Goal: Information Seeking & Learning: Compare options

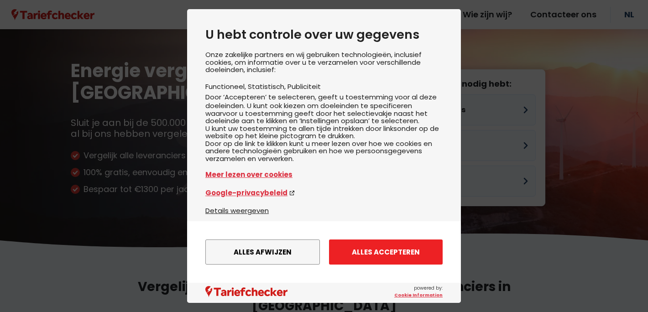
click at [392, 260] on button "Alles accepteren" at bounding box center [386, 252] width 114 height 25
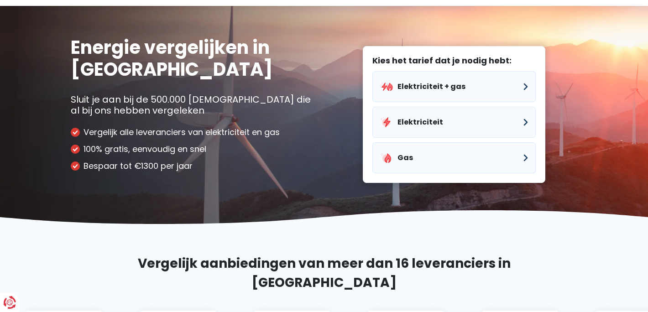
scroll to position [24, 0]
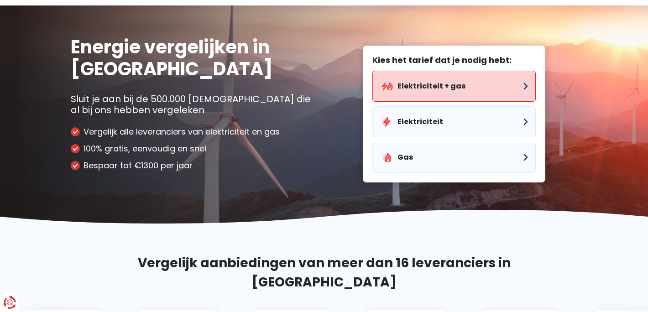
click at [445, 90] on button "Elektriciteit + gas" at bounding box center [453, 86] width 163 height 31
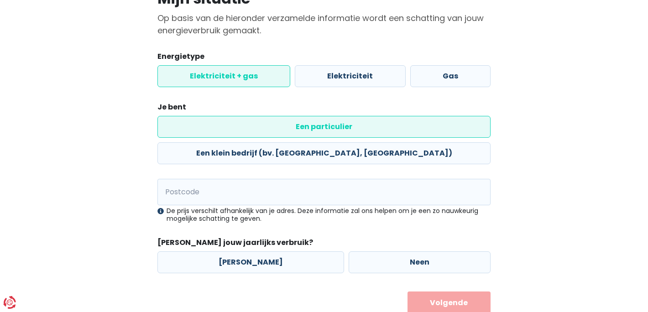
scroll to position [86, 0]
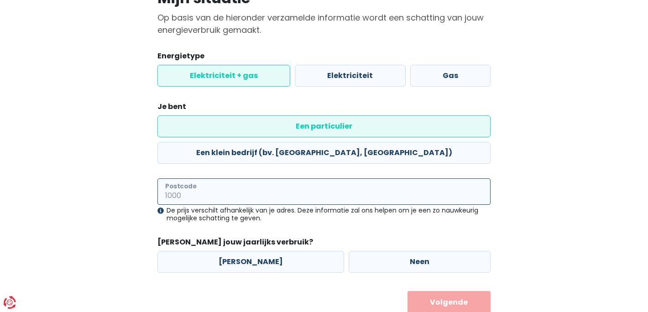
click at [313, 178] on input "Postcode" at bounding box center [323, 191] width 333 height 26
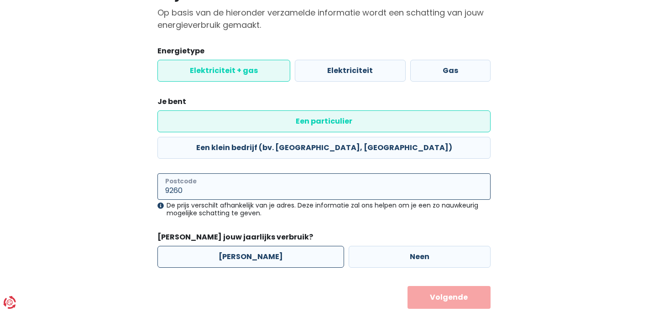
type input "9260"
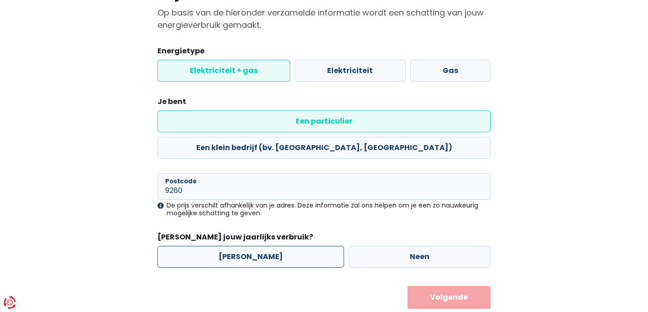
click at [254, 246] on label "[PERSON_NAME]" at bounding box center [250, 257] width 187 height 22
click at [254, 246] on input "[PERSON_NAME]" at bounding box center [250, 257] width 187 height 22
radio input "true"
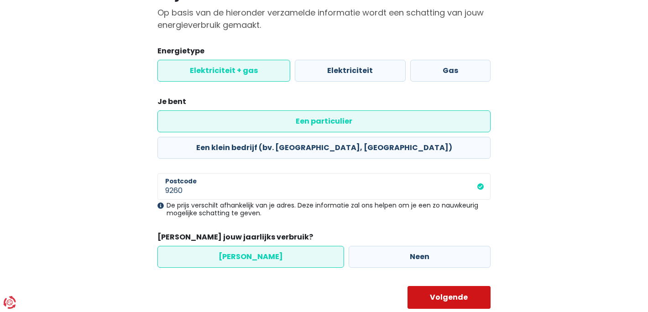
click at [436, 286] on button "Volgende" at bounding box center [449, 297] width 84 height 23
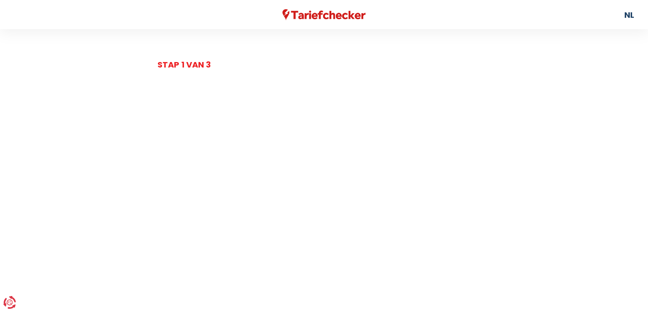
select select
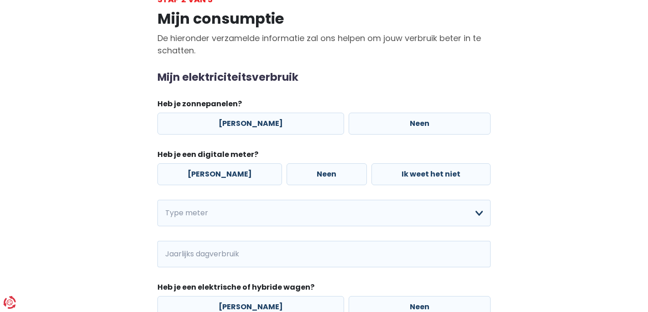
scroll to position [67, 0]
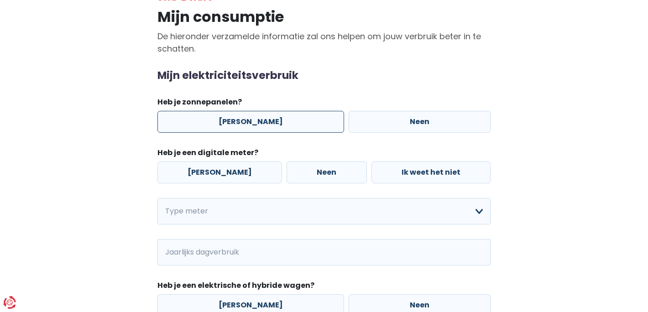
click at [263, 126] on label "[PERSON_NAME]" at bounding box center [250, 122] width 187 height 22
click at [263, 126] on input "[PERSON_NAME]" at bounding box center [250, 122] width 187 height 22
radio input "true"
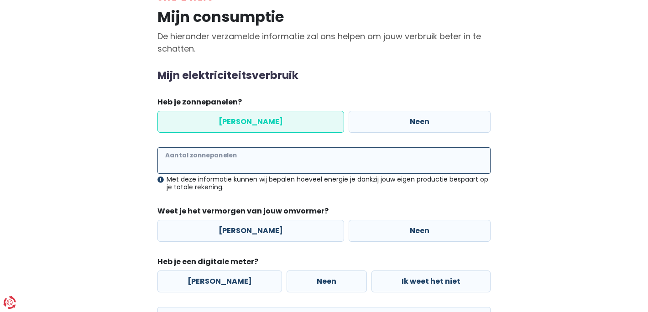
click at [225, 166] on input "Aantal zonnepanelen" at bounding box center [323, 160] width 333 height 26
type input "10"
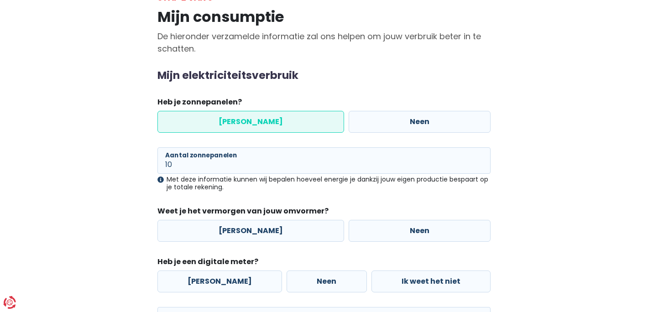
click at [86, 192] on div "Mijn consumptie De hieronder verzamelde informatie zal ons helpen om jouw verbr…" at bounding box center [324, 269] width 520 height 531
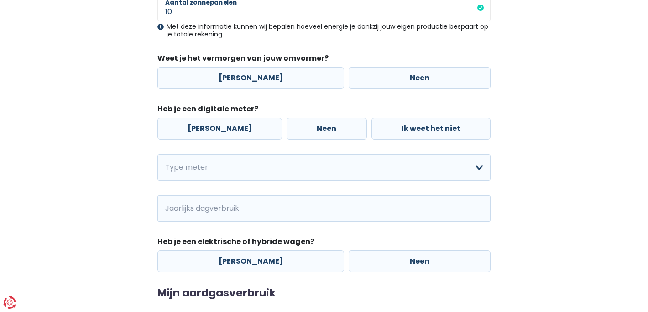
scroll to position [221, 0]
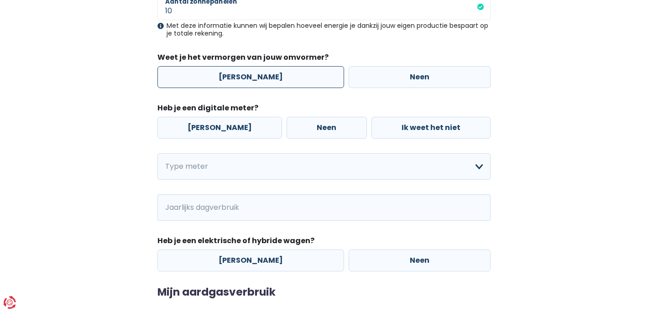
click at [246, 79] on label "[PERSON_NAME]" at bounding box center [250, 77] width 187 height 22
click at [246, 79] on input "[PERSON_NAME]" at bounding box center [250, 77] width 187 height 22
radio input "true"
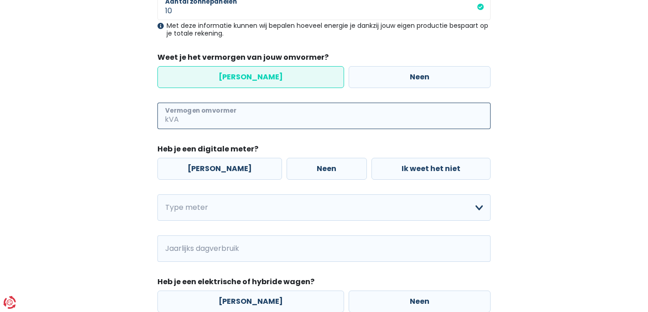
click at [240, 113] on input "Vermogen omvormer" at bounding box center [336, 116] width 310 height 26
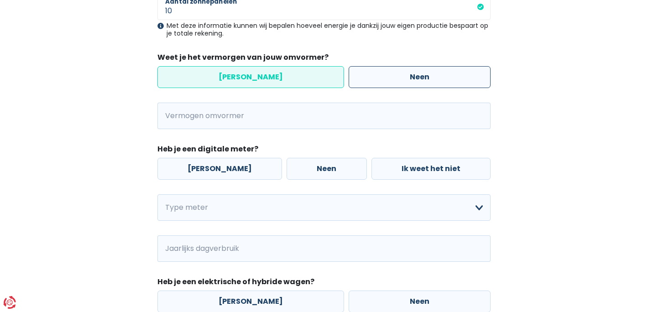
click at [368, 76] on label "Neen" at bounding box center [420, 77] width 142 height 22
click at [368, 76] on input "Neen" at bounding box center [420, 77] width 142 height 22
radio input "true"
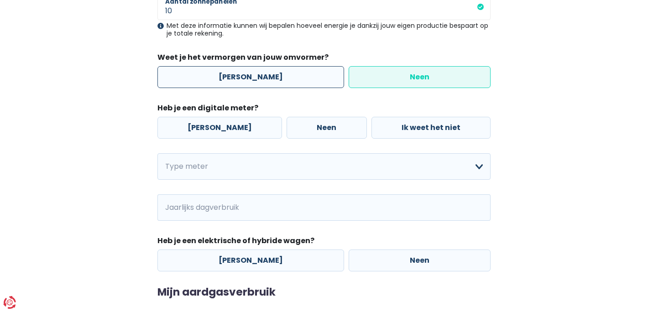
click at [284, 78] on label "[PERSON_NAME]" at bounding box center [250, 77] width 187 height 22
click at [284, 78] on input "[PERSON_NAME]" at bounding box center [250, 77] width 187 height 22
radio input "true"
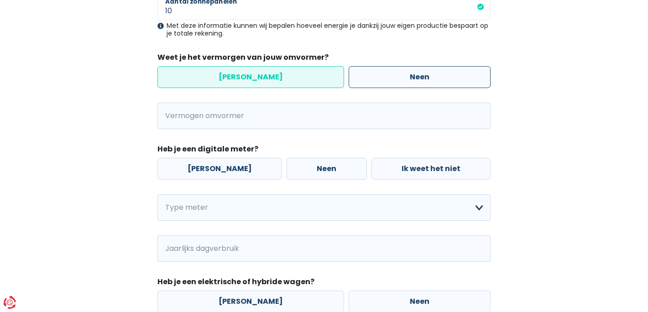
click at [392, 83] on label "Neen" at bounding box center [420, 77] width 142 height 22
click at [392, 83] on input "Neen" at bounding box center [420, 77] width 142 height 22
radio input "true"
radio input "false"
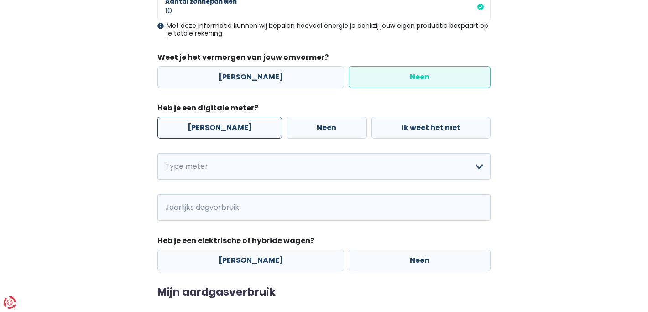
click at [213, 133] on label "[PERSON_NAME]" at bounding box center [219, 128] width 125 height 22
click at [213, 133] on input "[PERSON_NAME]" at bounding box center [219, 128] width 125 height 22
radio input "true"
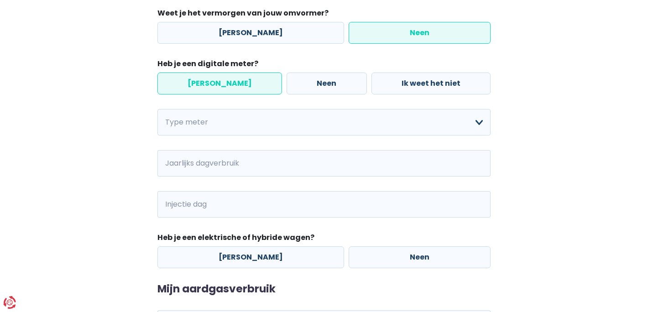
scroll to position [264, 0]
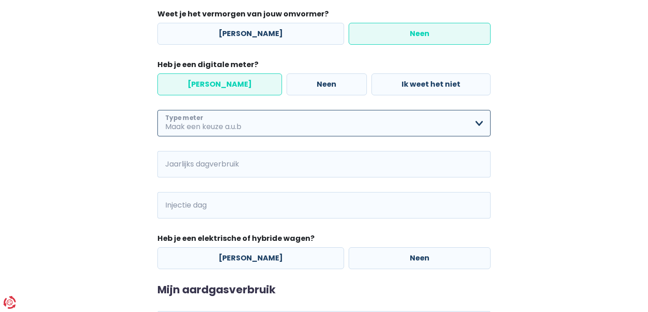
click at [226, 132] on select "Enkelvoudig Tweevoudig Enkelvoudig + uitsluitend nachttarief Tweevoudig + uitsl…" at bounding box center [323, 123] width 333 height 26
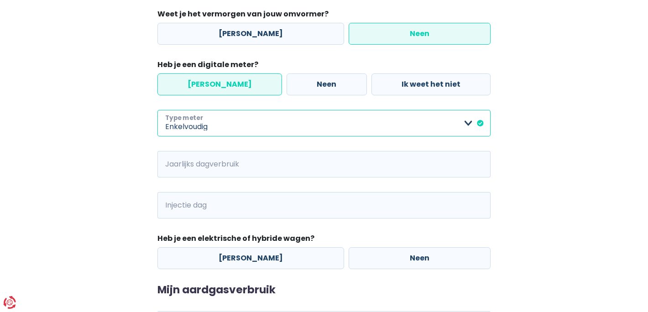
click at [231, 127] on select "Enkelvoudig Tweevoudig Enkelvoudig + uitsluitend nachttarief Tweevoudig + uitsl…" at bounding box center [323, 123] width 333 height 26
select select "day_single_rate"
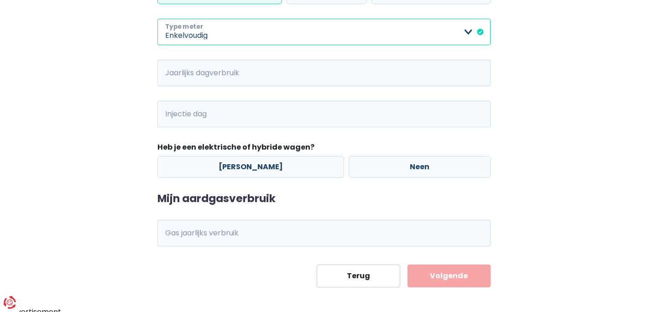
scroll to position [359, 0]
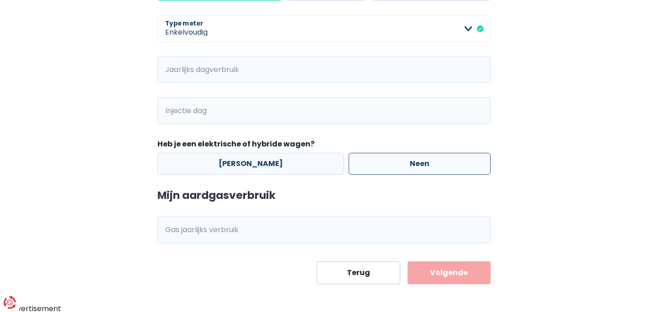
click at [357, 165] on label "Neen" at bounding box center [420, 164] width 142 height 22
click at [357, 165] on input "Neen" at bounding box center [420, 164] width 142 height 22
radio input "true"
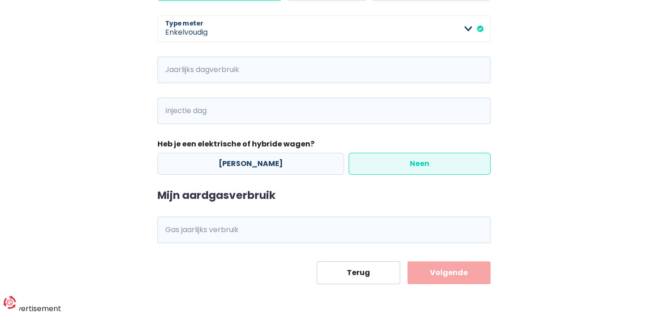
scroll to position [360, 0]
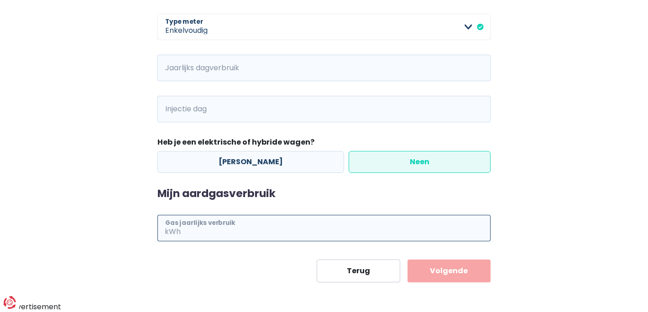
click at [283, 225] on input "Gas jaarlijks verbruik" at bounding box center [337, 228] width 308 height 26
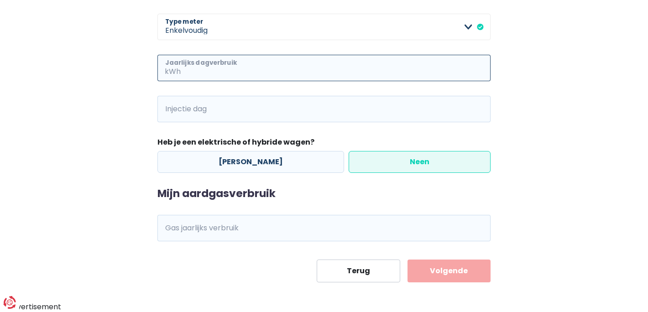
click at [266, 66] on input "Jaarlijks dagverbruik" at bounding box center [337, 68] width 308 height 26
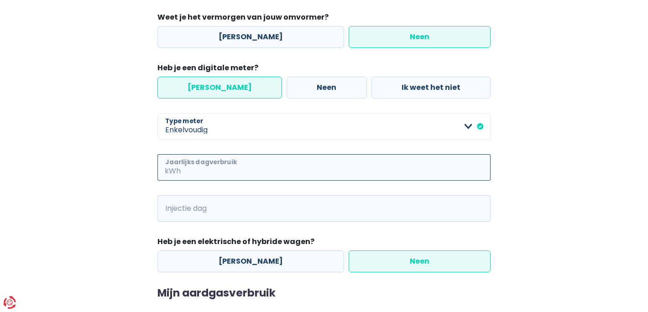
scroll to position [261, 0]
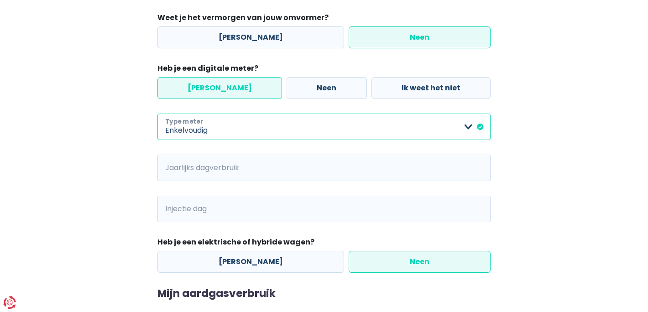
click at [237, 125] on select "Enkelvoudig Tweevoudig Enkelvoudig + uitsluitend nachttarief Tweevoudig + uitsl…" at bounding box center [323, 127] width 333 height 26
click at [234, 132] on select "Enkelvoudig Tweevoudig Enkelvoudig + uitsluitend nachttarief Tweevoudig + uitsl…" at bounding box center [323, 127] width 333 height 26
click at [247, 130] on select "Enkelvoudig Tweevoudig Enkelvoudig + uitsluitend nachttarief Tweevoudig + uitsl…" at bounding box center [323, 127] width 333 height 26
click at [250, 133] on select "Enkelvoudig Tweevoudig Enkelvoudig + uitsluitend nachttarief Tweevoudig + uitsl…" at bounding box center [323, 127] width 333 height 26
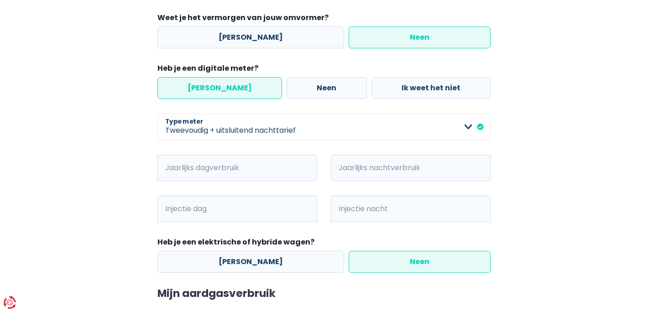
click at [265, 141] on div "Mijn elektriciteitsverbruik Heb je zonnepanelen? Ja Neen 10 Aantal zonnepanelen…" at bounding box center [323, 74] width 333 height 397
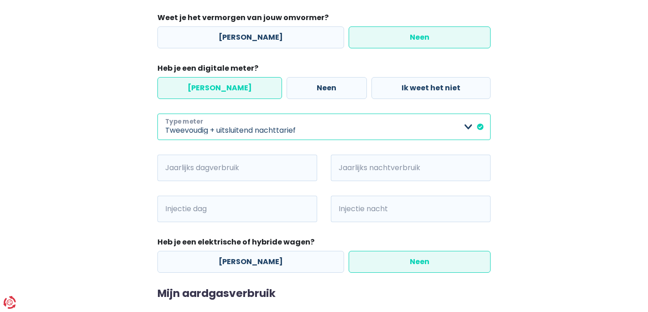
click at [267, 136] on select "Enkelvoudig Tweevoudig Enkelvoudig + uitsluitend nachttarief Tweevoudig + uitsl…" at bounding box center [323, 127] width 333 height 26
click at [257, 129] on select "Enkelvoudig Tweevoudig Enkelvoudig + uitsluitend nachttarief Tweevoudig + uitsl…" at bounding box center [323, 127] width 333 height 26
select select "day_single_rate"
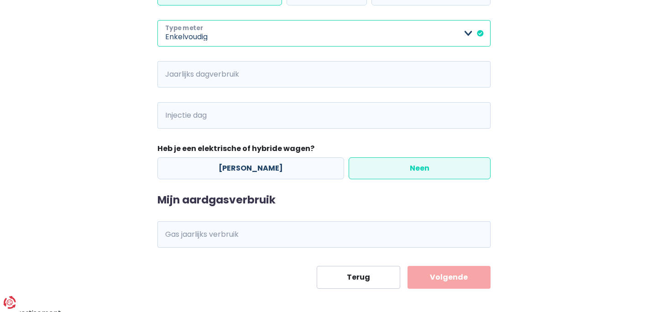
scroll to position [360, 0]
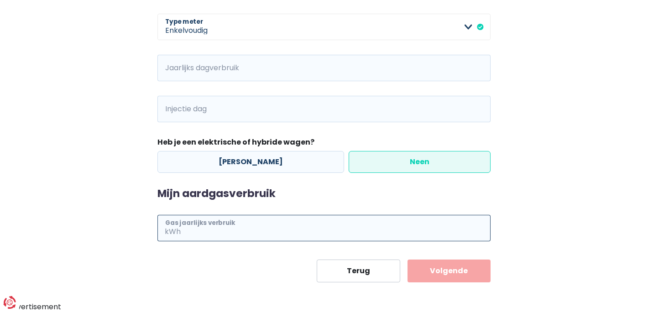
click at [224, 226] on input "Gas jaarlijks verbruik" at bounding box center [337, 228] width 308 height 26
click at [240, 236] on input "Gas jaarlijks verbruik" at bounding box center [337, 228] width 308 height 26
type input "8530"
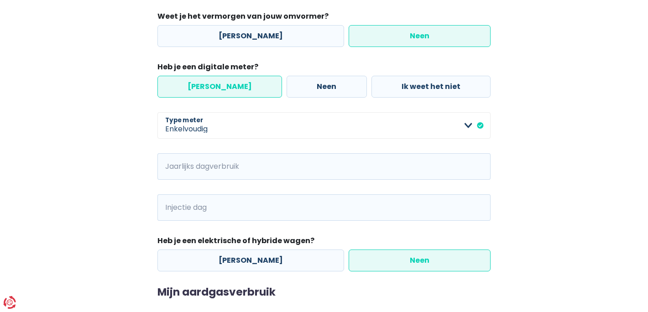
scroll to position [261, 0]
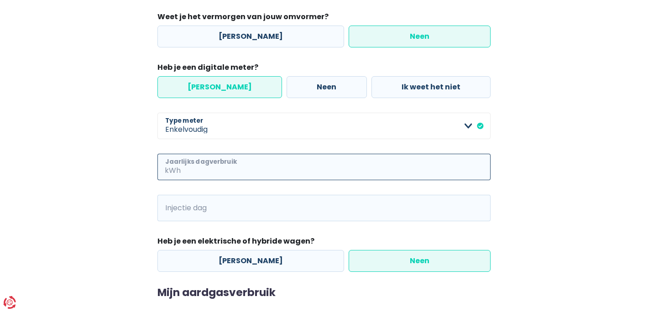
click at [214, 175] on input "Jaarlijks dagverbruik" at bounding box center [337, 167] width 308 height 26
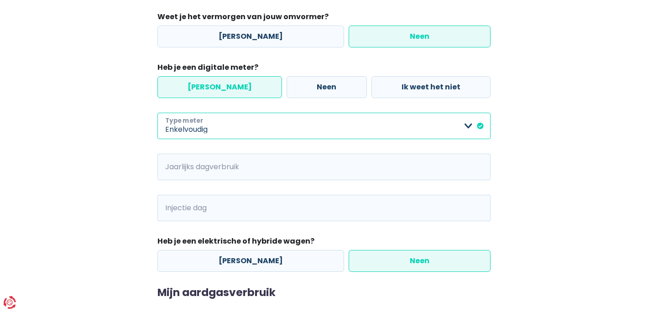
click at [256, 128] on select "Enkelvoudig Tweevoudig Enkelvoudig + uitsluitend nachttarief Tweevoudig + uitsl…" at bounding box center [323, 126] width 333 height 26
select select "day_night_bi_hourly"
click at [259, 130] on select "Enkelvoudig Tweevoudig Enkelvoudig + uitsluitend nachttarief Tweevoudig + uitsl…" at bounding box center [323, 126] width 333 height 26
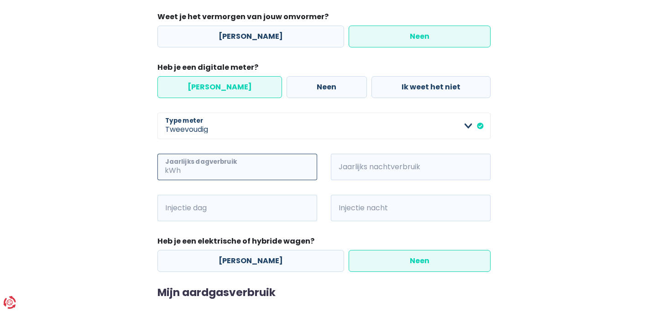
click at [255, 167] on input "Jaarlijks dagverbruik" at bounding box center [250, 167] width 135 height 26
click at [348, 177] on span "kWh" at bounding box center [343, 167] width 25 height 26
click at [277, 181] on div "kWh Jaarlijks dagverbruik" at bounding box center [237, 174] width 173 height 41
click at [261, 170] on input "Jaarlijks dagverbruik" at bounding box center [250, 167] width 135 height 26
type input "1477"
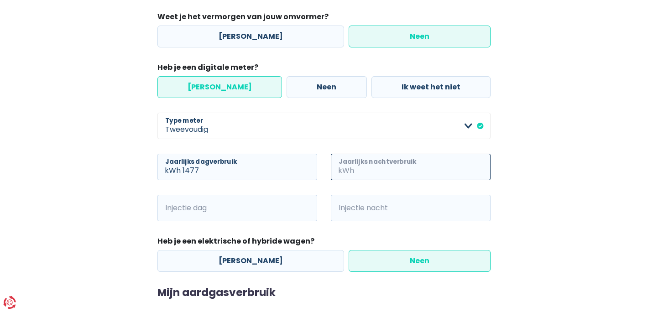
click at [403, 171] on input "Jaarlijks nachtverbruik" at bounding box center [423, 167] width 135 height 26
click at [375, 167] on input "Jaarlijks nachtverbruik" at bounding box center [423, 167] width 135 height 26
type input "1406"
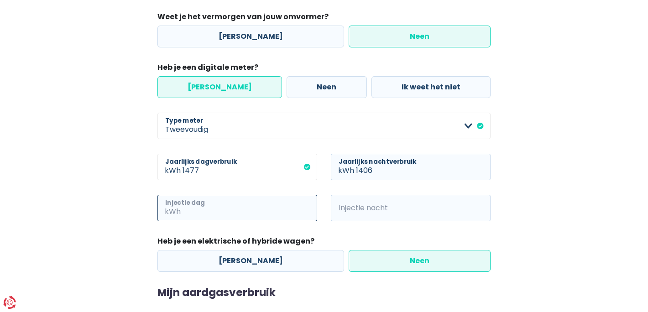
click at [227, 212] on input "Injectie dag" at bounding box center [250, 208] width 135 height 26
click at [237, 214] on input "Injectie dag" at bounding box center [250, 208] width 135 height 26
type input "1047"
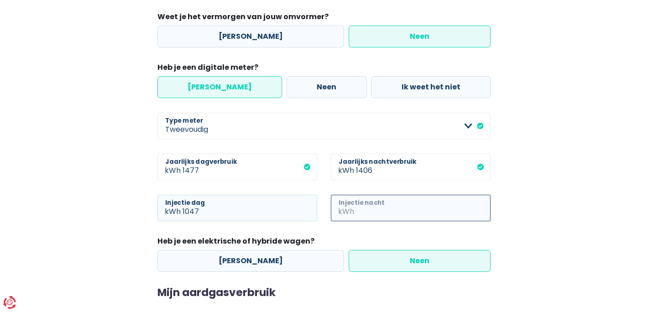
click at [362, 215] on input "Injectie nacht" at bounding box center [423, 208] width 135 height 26
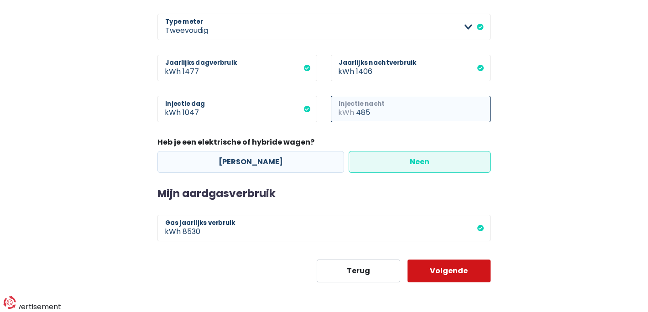
type input "485"
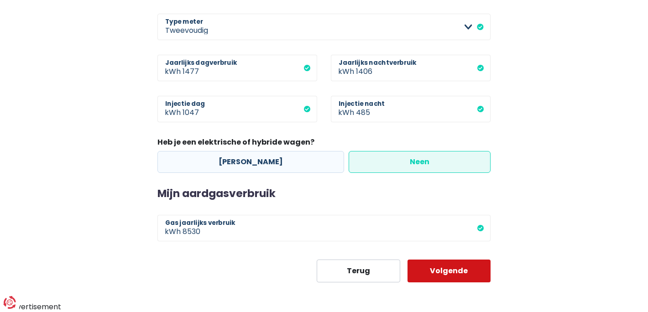
click at [448, 275] on button "Volgende" at bounding box center [449, 271] width 84 height 23
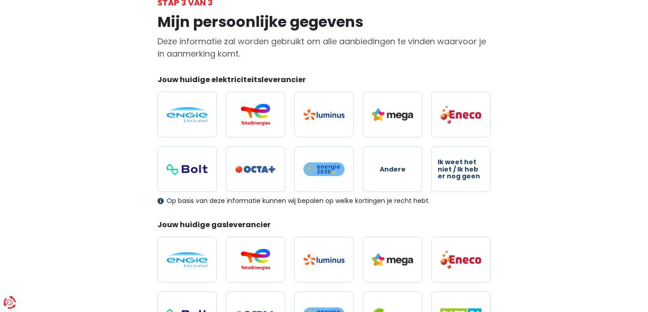
scroll to position [60, 0]
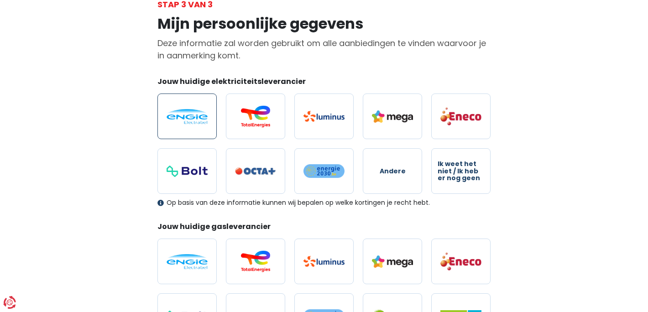
click at [183, 115] on img at bounding box center [187, 116] width 41 height 15
click at [183, 115] on input "radio" at bounding box center [186, 117] width 59 height 46
radio input "true"
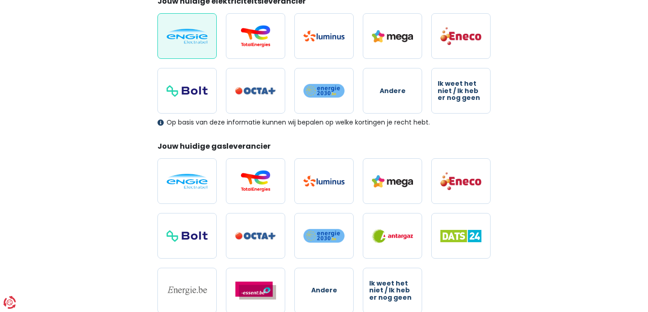
scroll to position [148, 0]
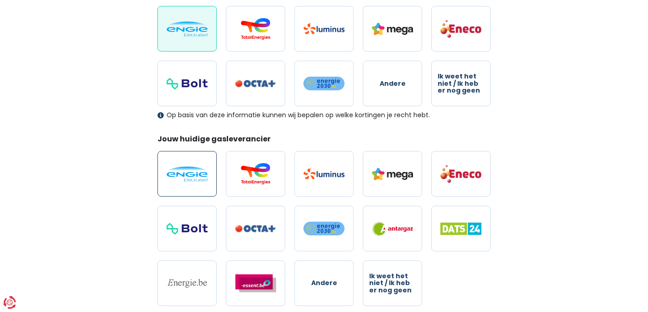
click at [191, 172] on img at bounding box center [187, 174] width 41 height 15
click at [191, 172] on input "radio" at bounding box center [186, 174] width 59 height 46
radio input "true"
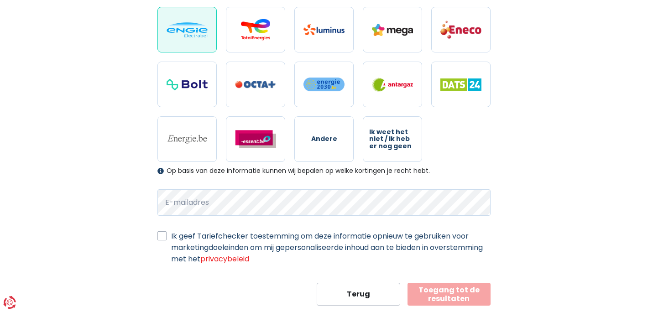
scroll to position [314, 0]
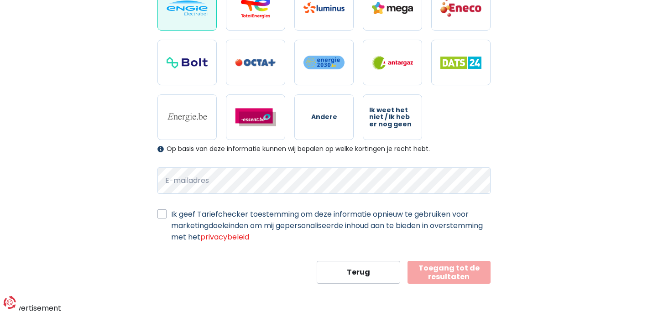
click at [117, 206] on div "Mijn persoonlijke gegevens Deze informatie zal worden gebruikt om alle aanbiedi…" at bounding box center [324, 20] width 520 height 527
click at [171, 216] on label "Ik geef Tariefchecker toestemming om deze informatie opnieuw te gebruiken voor …" at bounding box center [330, 226] width 319 height 34
click at [162, 216] on input "Ik geef Tariefchecker toestemming om deze informatie opnieuw te gebruiken voor …" at bounding box center [161, 213] width 9 height 9
checkbox input "true"
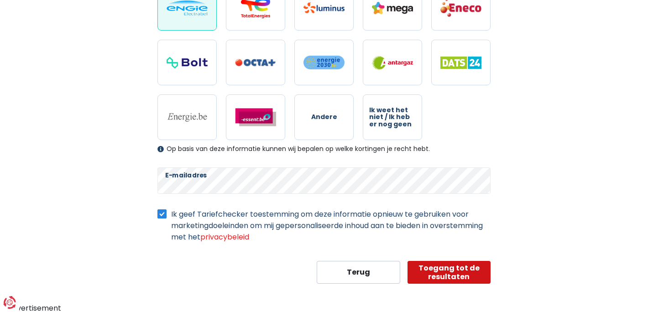
click at [453, 276] on button "Toegang tot de resultaten" at bounding box center [449, 272] width 84 height 23
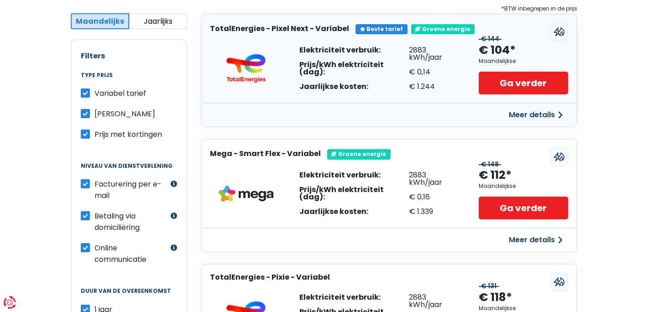
scroll to position [177, 0]
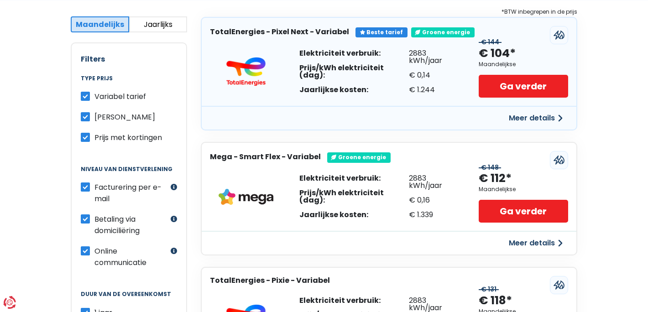
click at [94, 94] on label "Variabel tarief" at bounding box center [120, 96] width 52 height 11
click at [84, 94] on input "Variabel tarief" at bounding box center [85, 95] width 9 height 9
checkbox input "false"
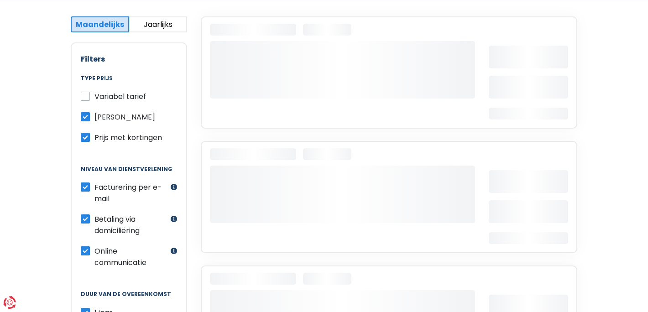
click at [94, 136] on label "Prijs met kortingen" at bounding box center [128, 137] width 68 height 11
click at [87, 136] on input "Prijs met kortingen" at bounding box center [85, 136] width 9 height 9
click at [94, 137] on label "Prijs met kortingen" at bounding box center [128, 137] width 68 height 11
click at [88, 137] on input "Prijs met kortingen" at bounding box center [85, 136] width 9 height 9
checkbox input "true"
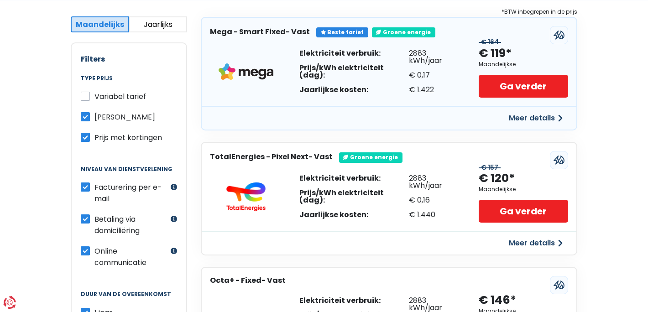
click at [94, 98] on label "Variabel tarief" at bounding box center [120, 96] width 52 height 11
click at [87, 98] on input "Variabel tarief" at bounding box center [85, 95] width 9 height 9
checkbox input "true"
click at [94, 119] on label "[PERSON_NAME]" at bounding box center [124, 116] width 61 height 11
click at [88, 119] on input "[PERSON_NAME]" at bounding box center [85, 115] width 9 height 9
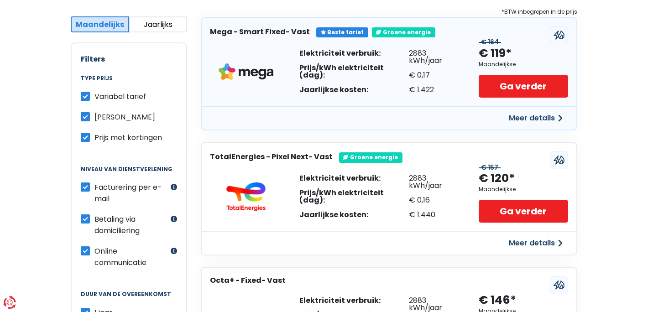
checkbox input "false"
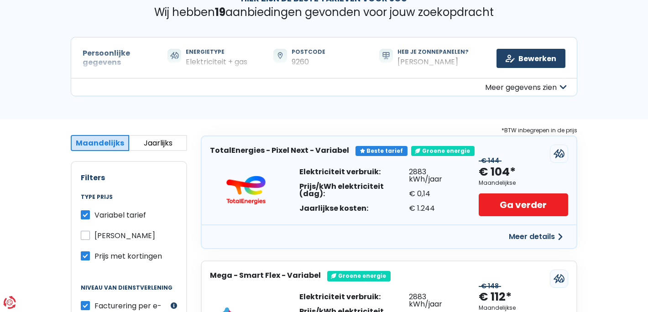
scroll to position [59, 0]
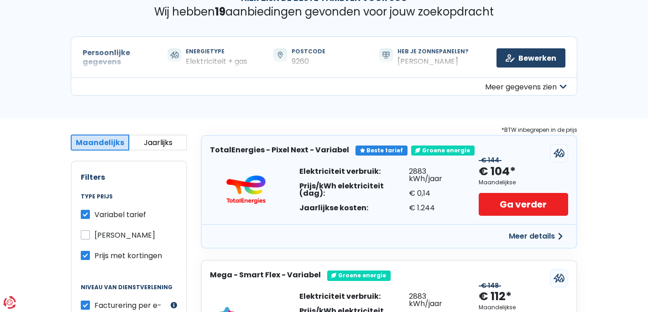
click at [524, 235] on button "Meer details" at bounding box center [535, 236] width 65 height 16
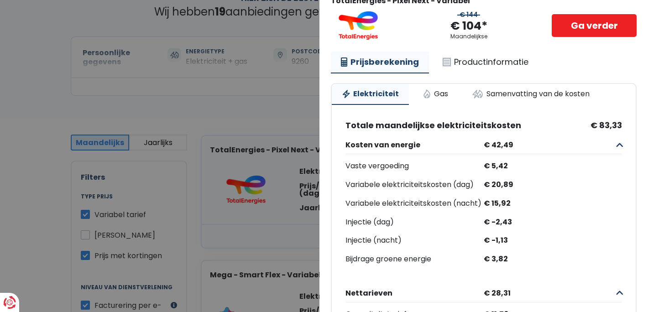
scroll to position [67, 0]
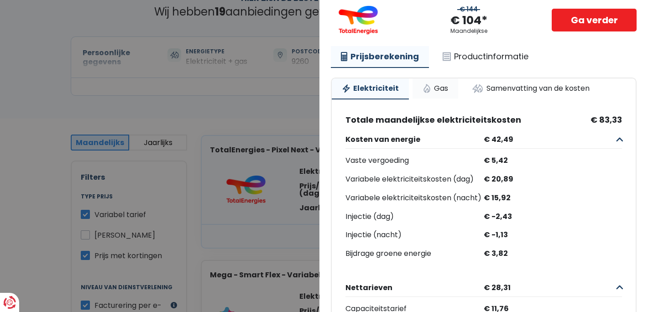
click at [434, 93] on link "Gas" at bounding box center [436, 88] width 46 height 20
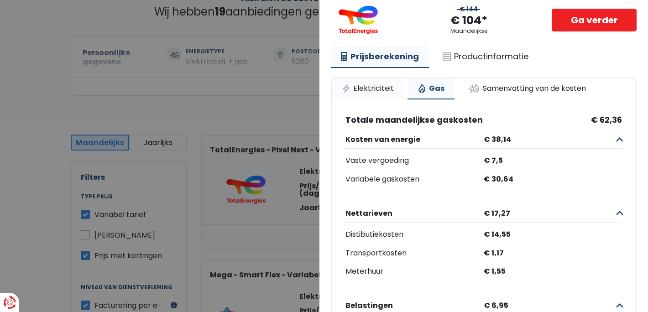
click at [387, 91] on link "Elektriciteit" at bounding box center [368, 88] width 72 height 20
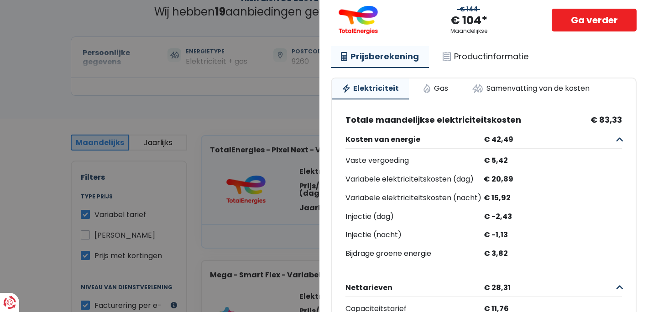
click at [298, 107] on Variabel "Plus de détails - TotalEnergies × Beste tarief Groene energie TotalEnergies - P…" at bounding box center [324, 156] width 648 height 312
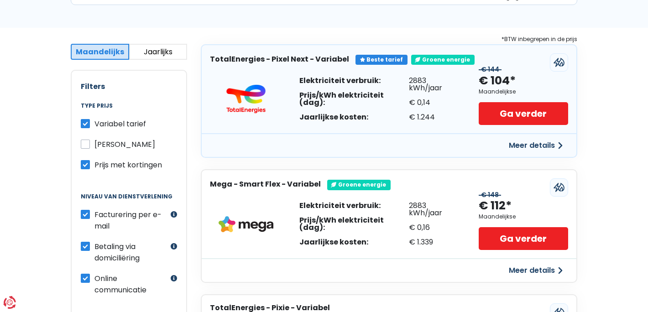
scroll to position [151, 0]
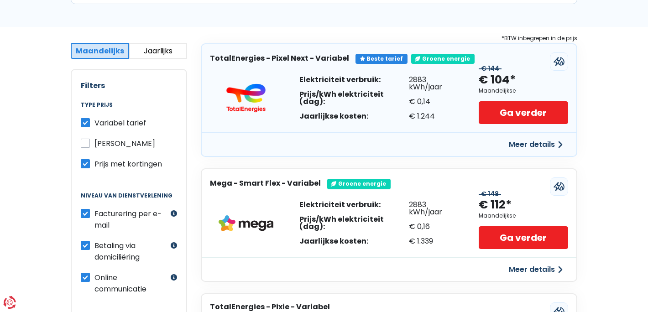
click at [94, 125] on label "Variabel tarief" at bounding box center [120, 122] width 52 height 11
click at [85, 125] on input "Variabel tarief" at bounding box center [85, 121] width 9 height 9
checkbox input "false"
click at [94, 141] on label "[PERSON_NAME]" at bounding box center [124, 143] width 61 height 11
click at [85, 141] on input "[PERSON_NAME]" at bounding box center [85, 142] width 9 height 9
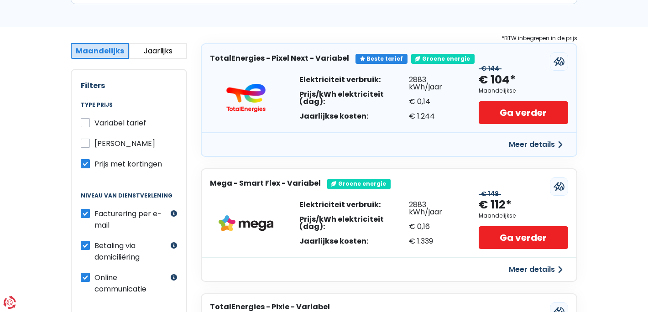
checkbox input "true"
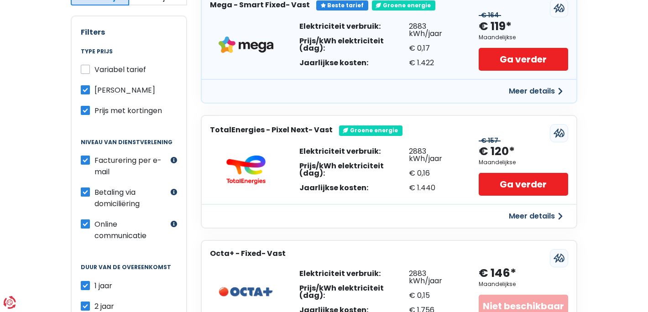
scroll to position [204, 0]
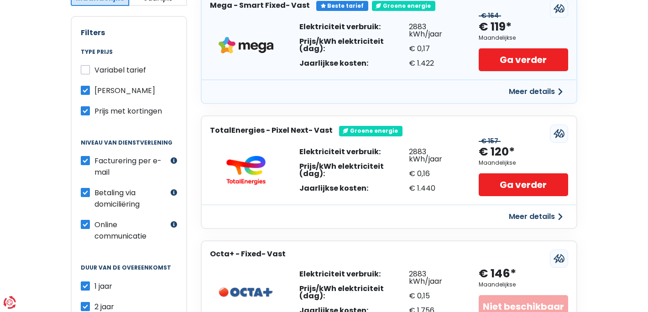
click at [543, 215] on button "Meer details" at bounding box center [535, 217] width 65 height 16
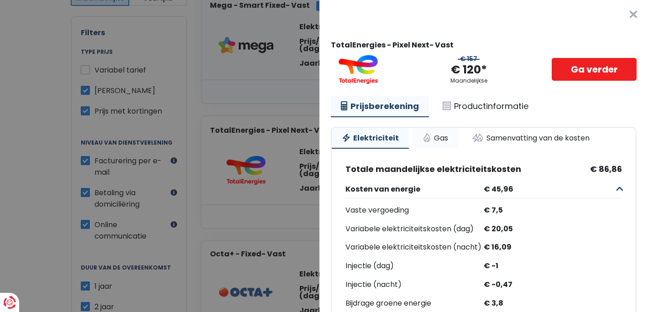
click at [434, 139] on link "Gas" at bounding box center [436, 138] width 46 height 20
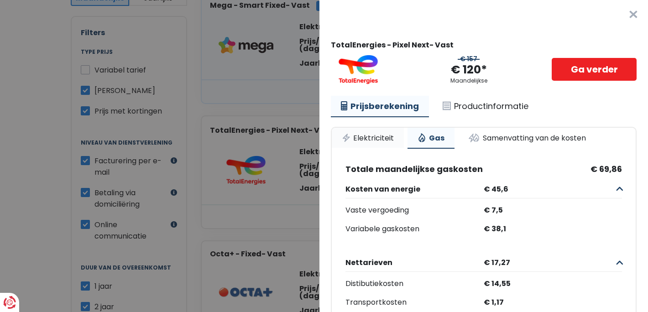
click at [390, 136] on link "Elektriciteit" at bounding box center [368, 138] width 72 height 20
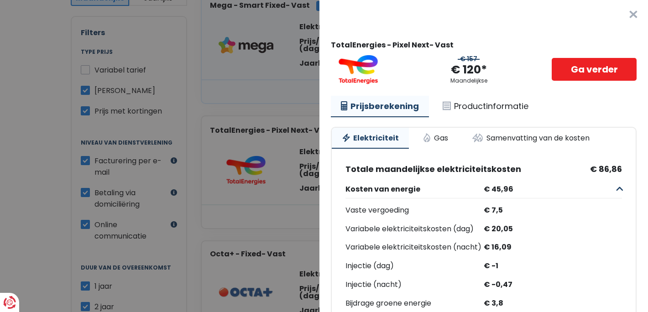
click at [284, 110] on Vast "Plus de détails - TotalEnergies × TotalEnergies - Pixel Next- Vast € 157 € 120*…" at bounding box center [324, 156] width 648 height 312
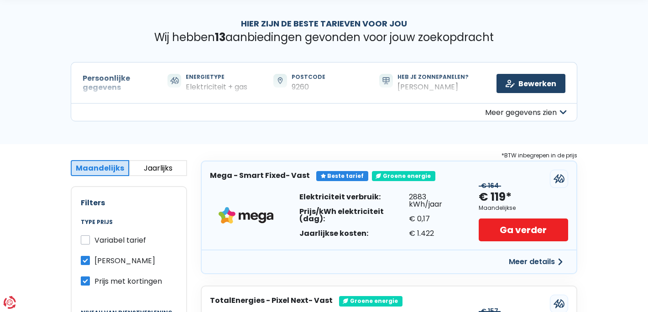
scroll to position [31, 0]
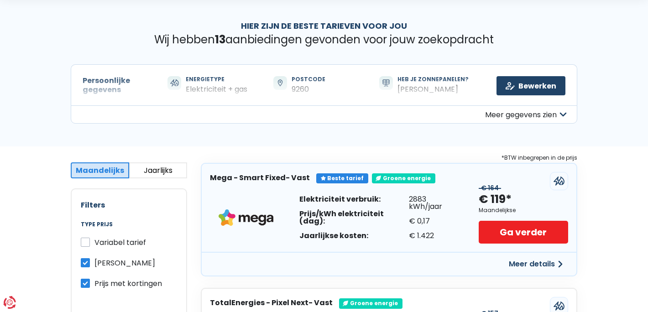
click at [557, 117] on button "Meer gegevens zien" at bounding box center [324, 114] width 507 height 18
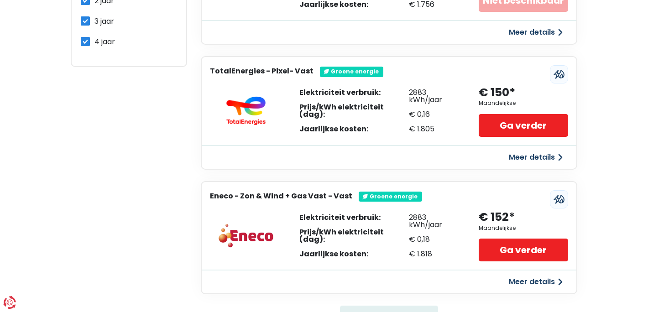
scroll to position [580, 0]
